Goal: Task Accomplishment & Management: Complete application form

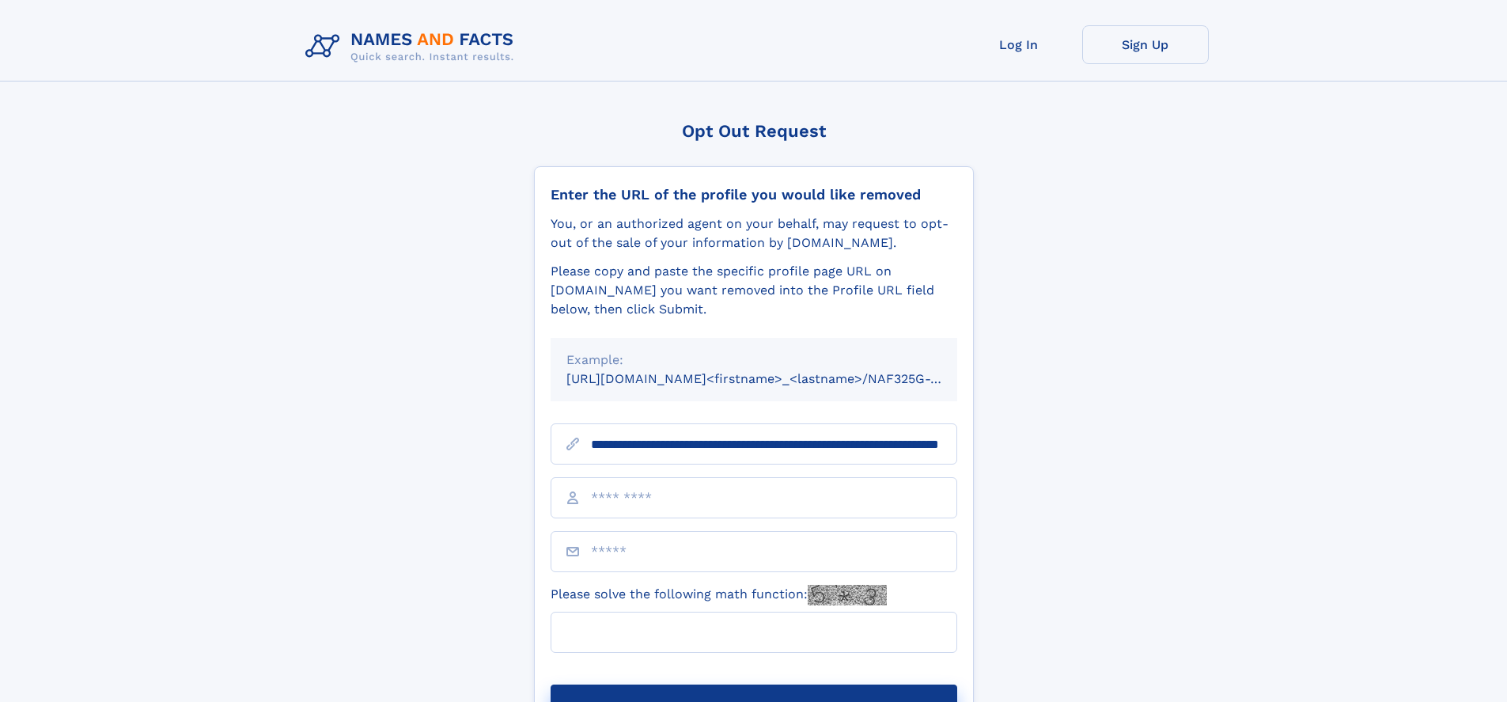
scroll to position [0, 155]
type input "**********"
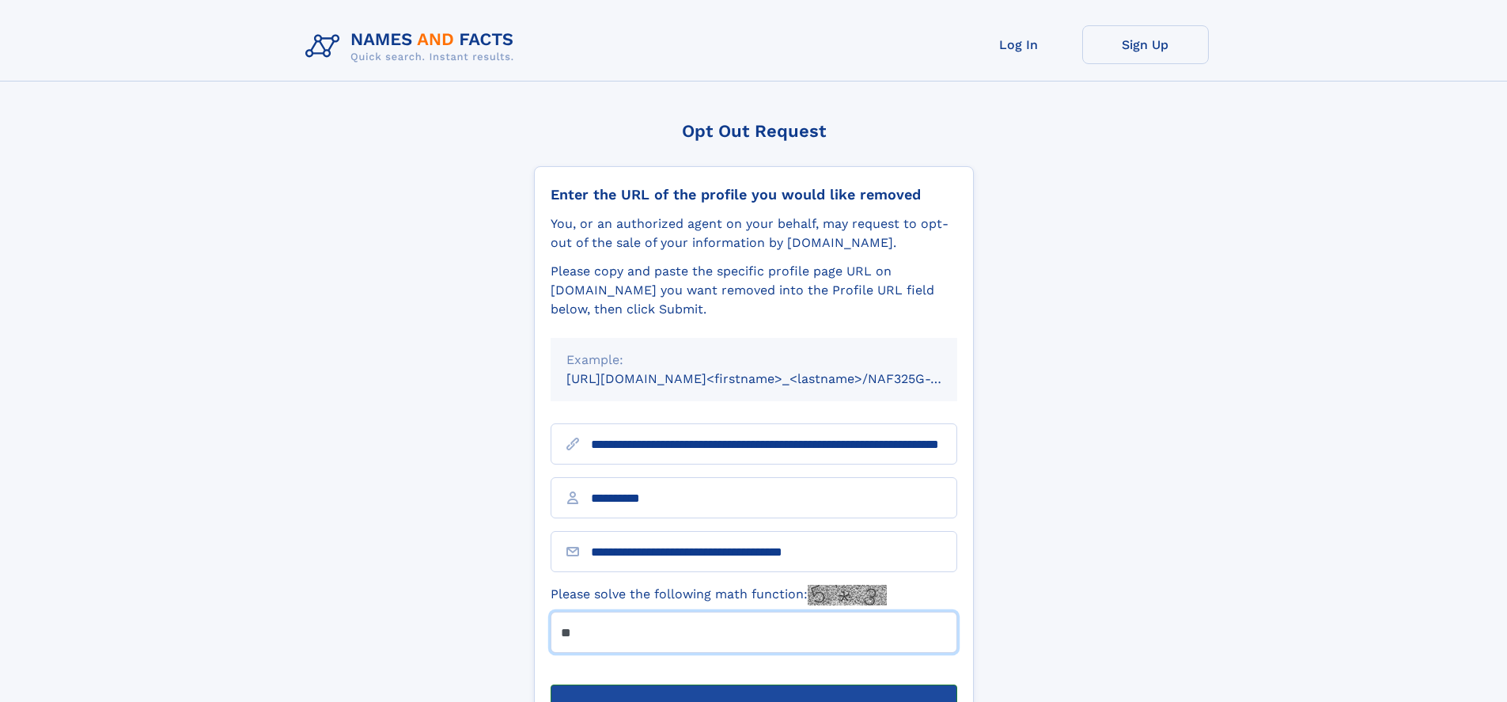
type input "**"
click at [753, 684] on button "Submit Opt Out Request" at bounding box center [753, 709] width 407 height 51
